Goal: Information Seeking & Learning: Learn about a topic

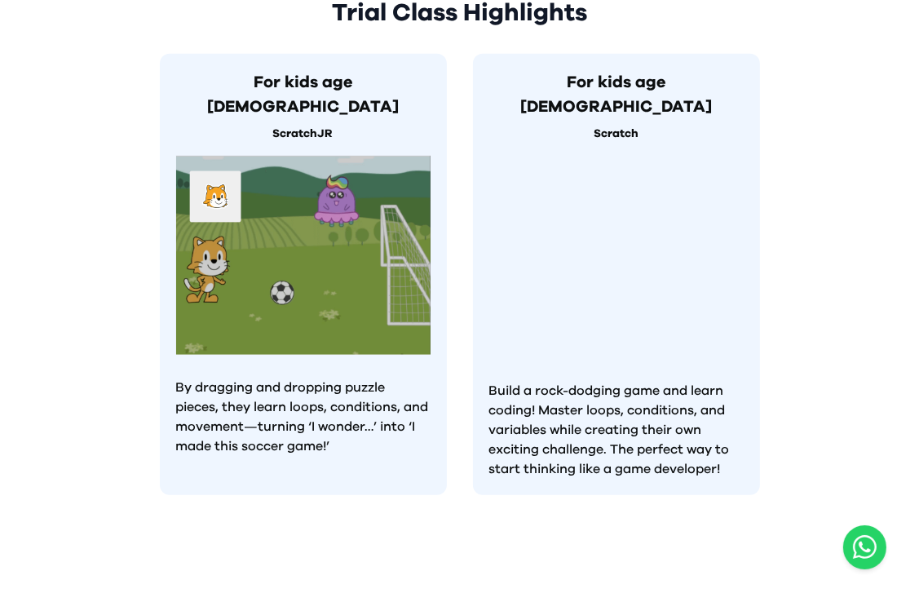
scroll to position [815, 0]
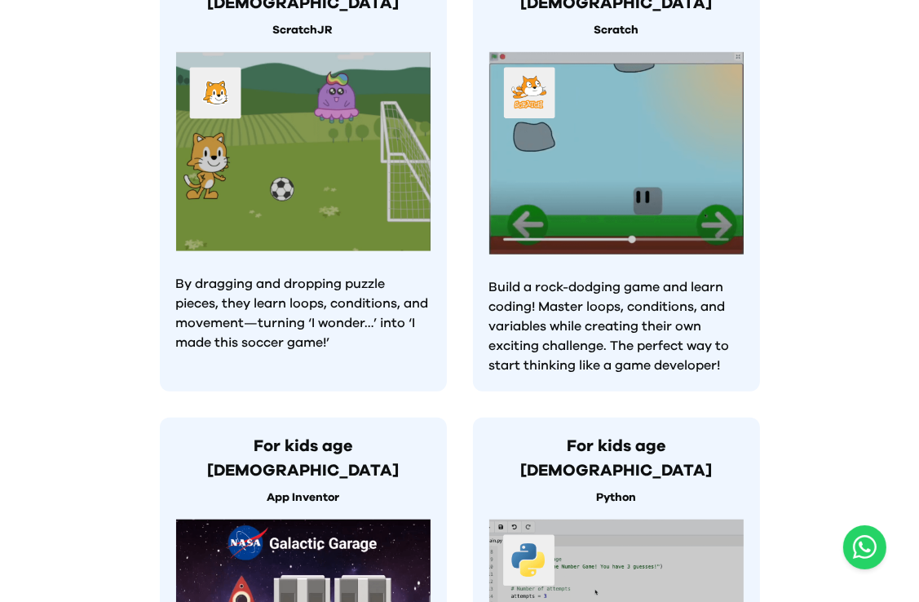
click at [587, 133] on img at bounding box center [616, 153] width 254 height 202
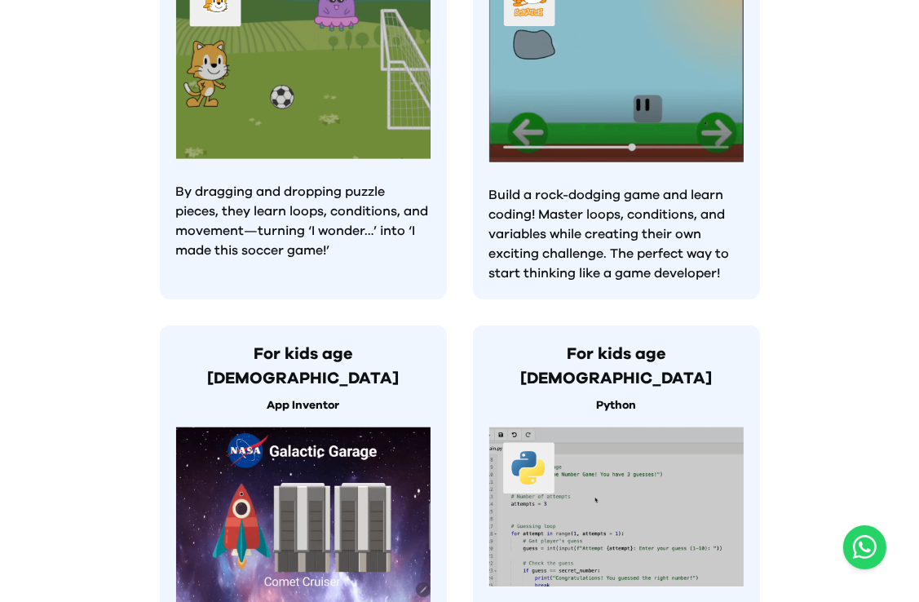
scroll to position [1223, 0]
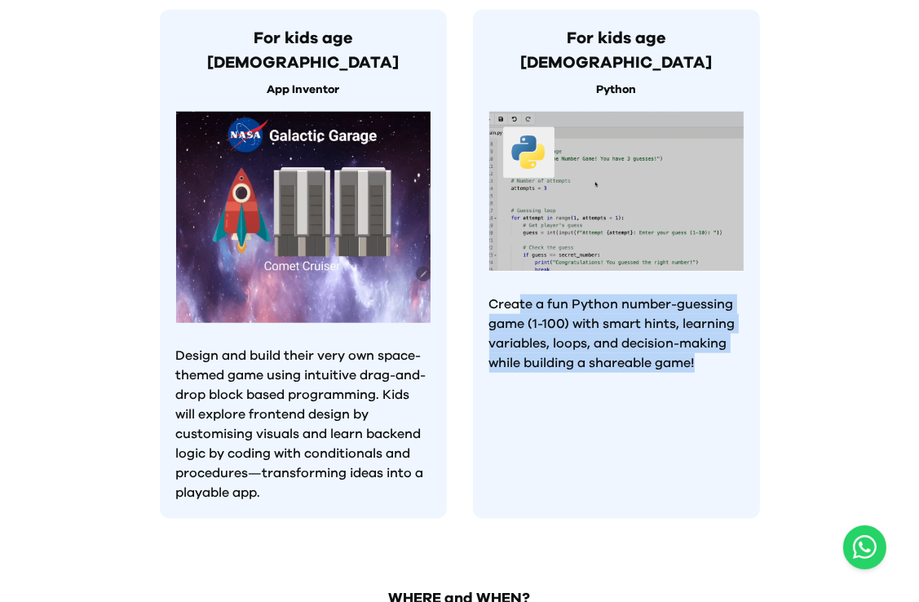
drag, startPoint x: 521, startPoint y: 239, endPoint x: 766, endPoint y: 321, distance: 258.1
click at [766, 320] on div "Trial Class Highlights For kids age [DEMOGRAPHIC_DATA] ScratchJR By dragging an…" at bounding box center [460, 16] width 626 height 1110
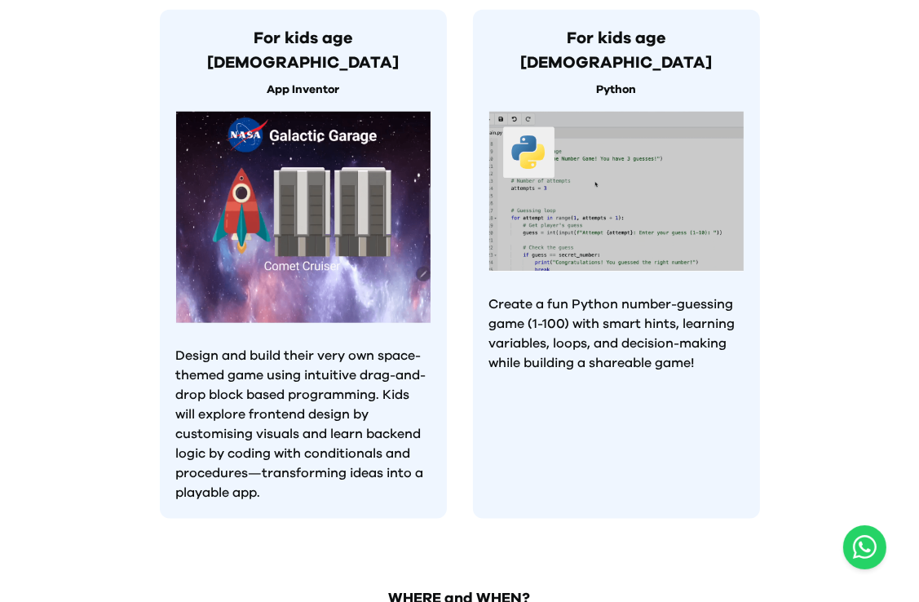
click at [380, 433] on div "For kids age [DEMOGRAPHIC_DATA] App Inventor Design and build their very own sp…" at bounding box center [303, 264] width 287 height 509
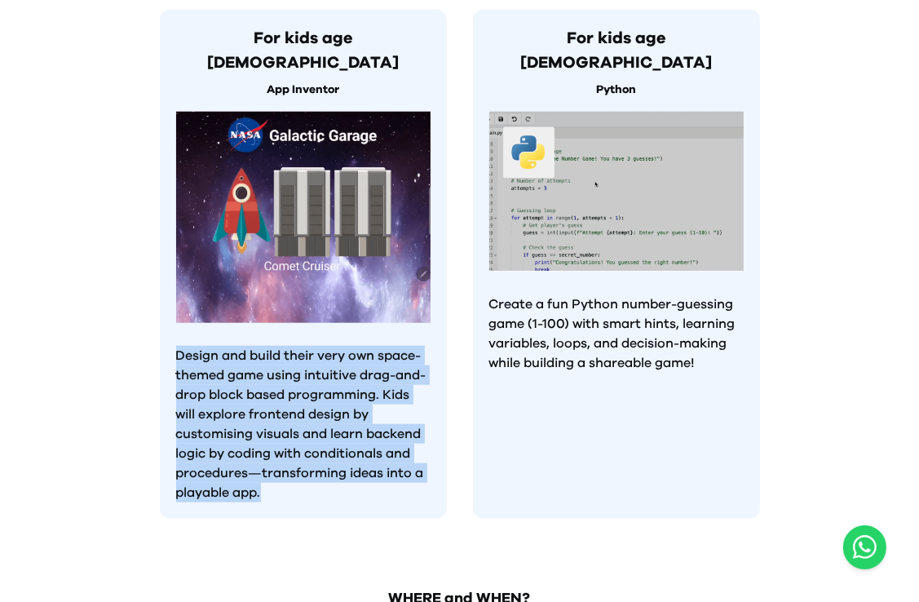
drag, startPoint x: 342, startPoint y: 422, endPoint x: 163, endPoint y: 282, distance: 227.2
click at [163, 282] on div "For kids age [DEMOGRAPHIC_DATA] App Inventor Design and build their very own sp…" at bounding box center [303, 264] width 287 height 509
drag, startPoint x: 163, startPoint y: 282, endPoint x: 222, endPoint y: 317, distance: 68.4
click at [222, 346] on p "Design and build their very own space-themed game using intuitive drag-and-drop…" at bounding box center [303, 424] width 254 height 157
click at [205, 346] on p "Design and build their very own space-themed game using intuitive drag-and-drop…" at bounding box center [303, 424] width 254 height 157
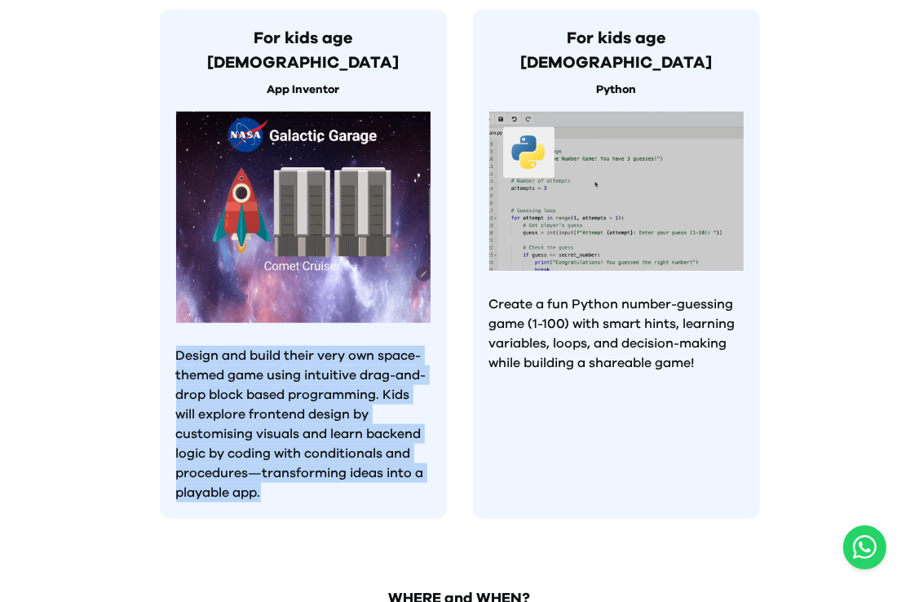
drag, startPoint x: 186, startPoint y: 295, endPoint x: 350, endPoint y: 448, distance: 224.4
click at [350, 448] on div "Trial Class Highlights For kids age [DEMOGRAPHIC_DATA] ScratchJR By dragging an…" at bounding box center [460, 16] width 626 height 1110
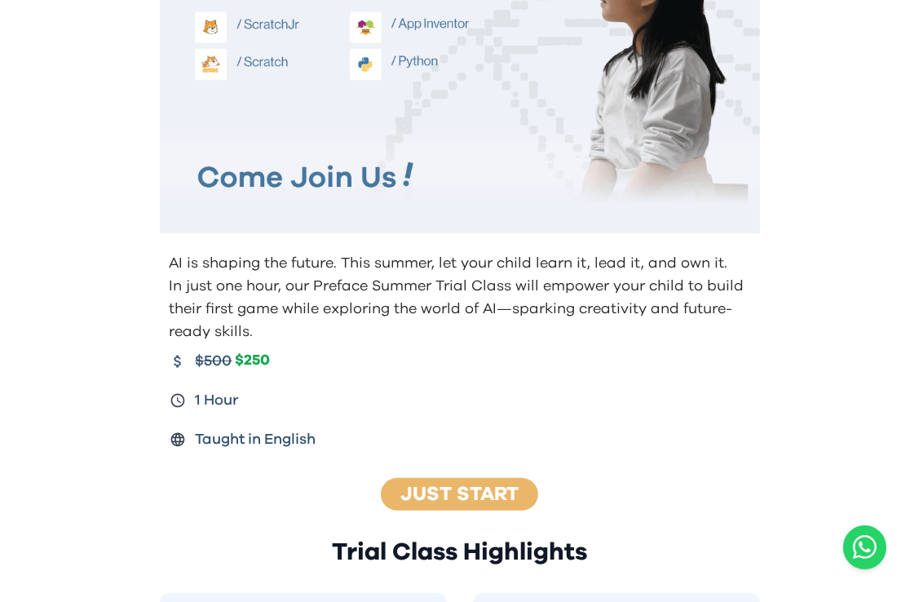
scroll to position [0, 0]
